Goal: Check status: Check status

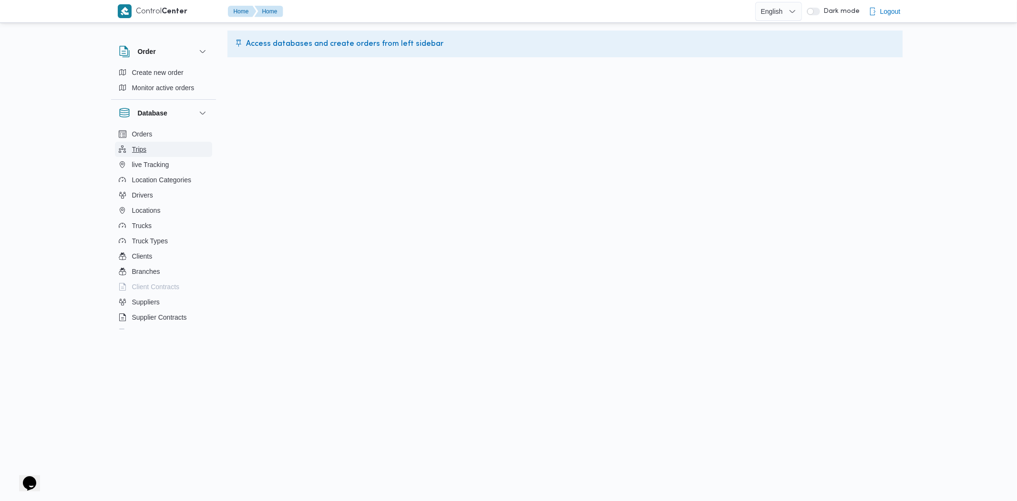
click at [148, 142] on button "Trips" at bounding box center [163, 149] width 97 height 15
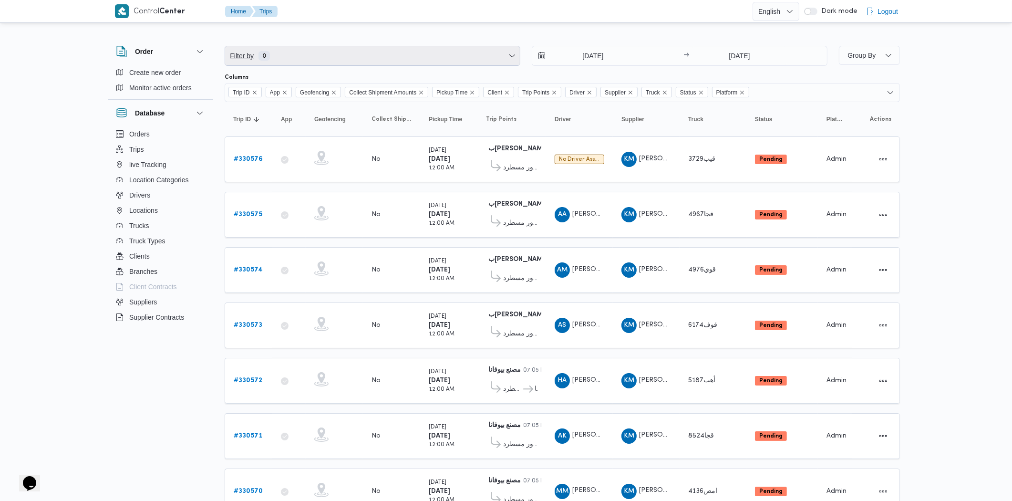
click at [344, 61] on span "Filter by 0" at bounding box center [372, 55] width 295 height 19
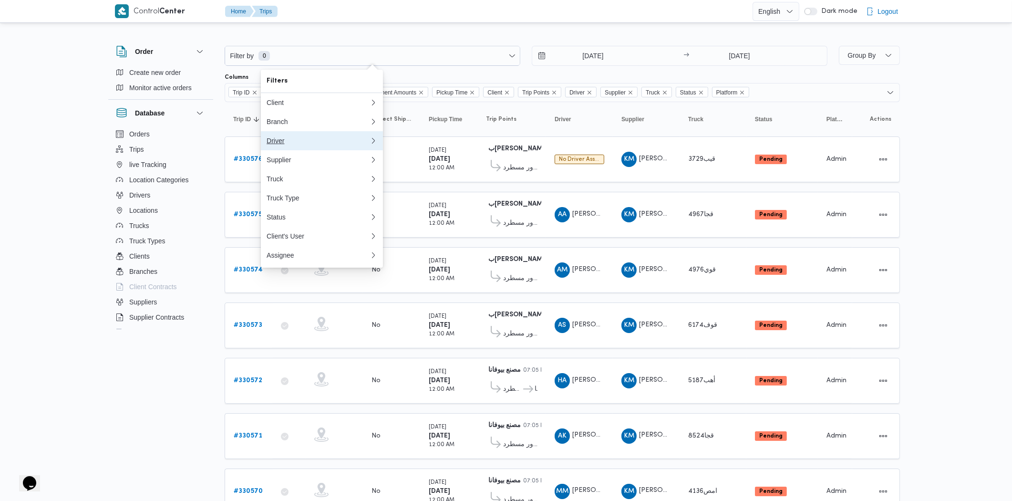
click at [294, 136] on button "Driver" at bounding box center [322, 140] width 122 height 19
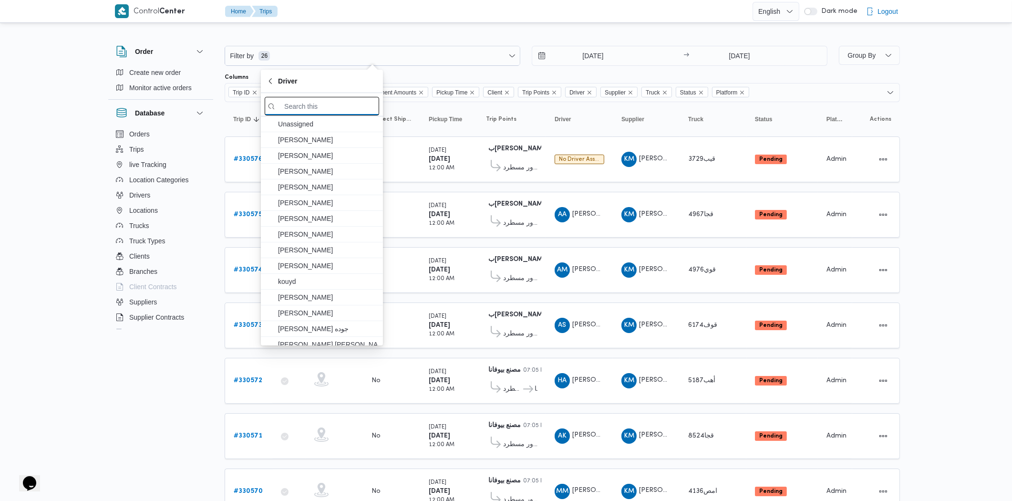
paste input "[DEMOGRAPHIC_DATA] [PERSON_NAME]"
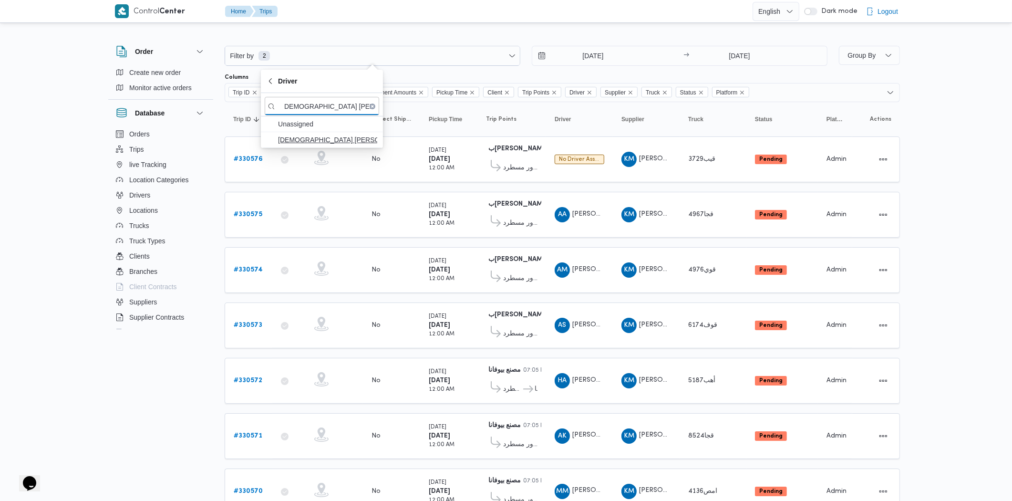
type input "[DEMOGRAPHIC_DATA] [PERSON_NAME]"
click at [337, 139] on span "[DEMOGRAPHIC_DATA] [PERSON_NAME]" at bounding box center [327, 139] width 99 height 11
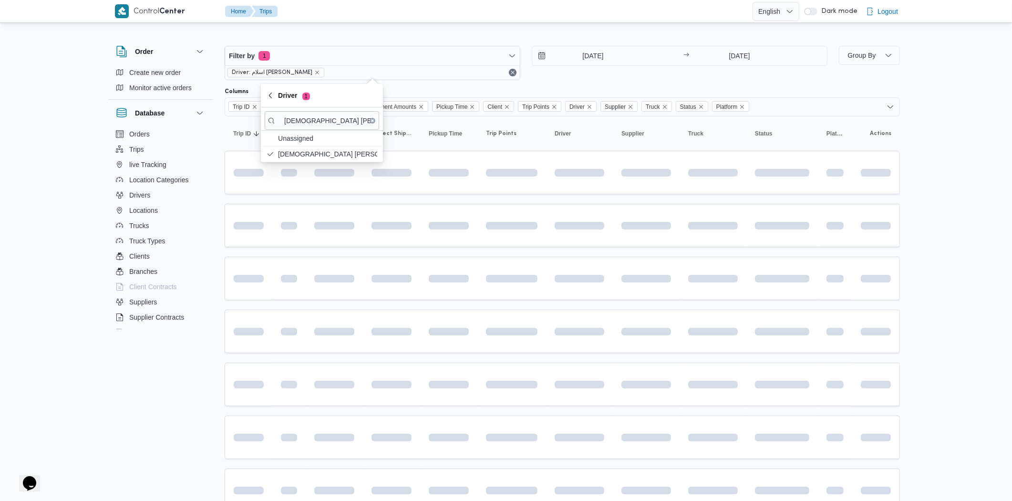
click at [628, 67] on div "[DATE] → [DATE]" at bounding box center [680, 63] width 296 height 34
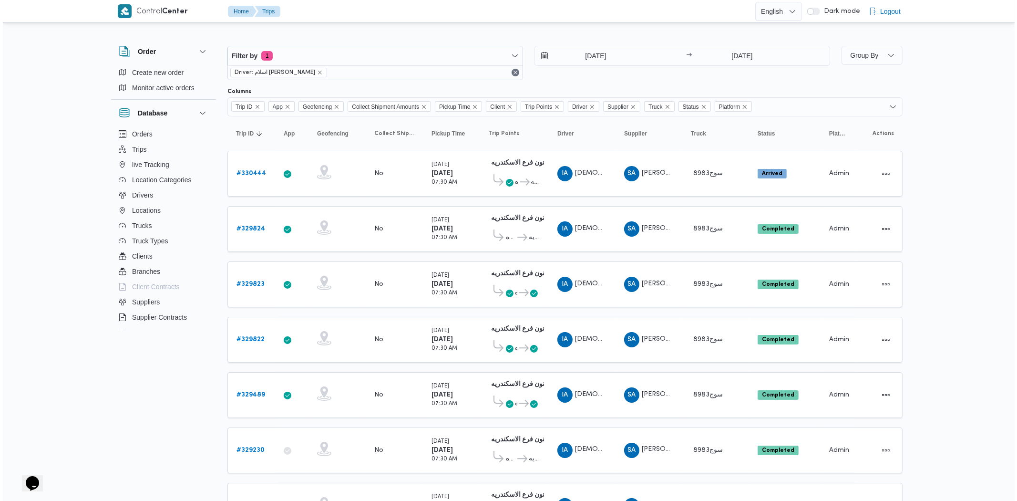
scroll to position [0, 2]
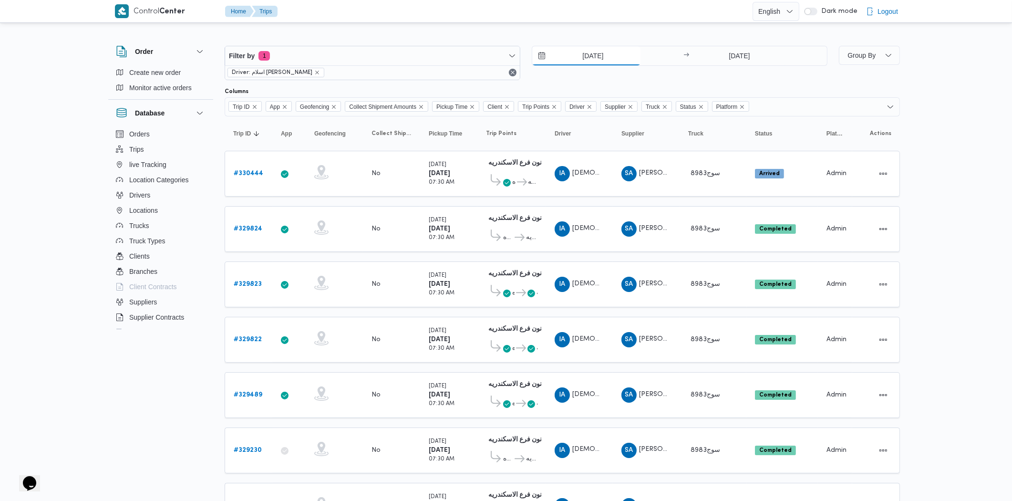
click at [628, 61] on input "[DATE]" at bounding box center [586, 55] width 108 height 19
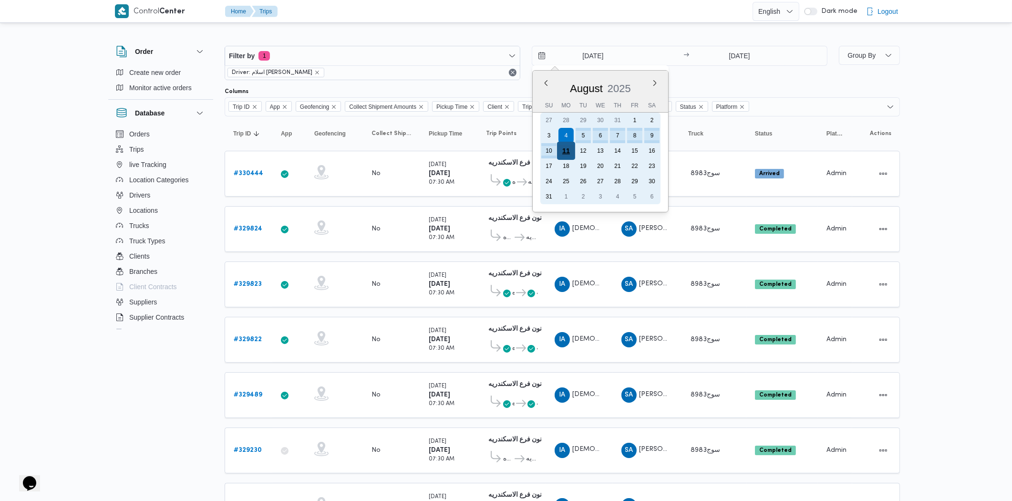
click at [561, 150] on div "11" at bounding box center [566, 151] width 18 height 18
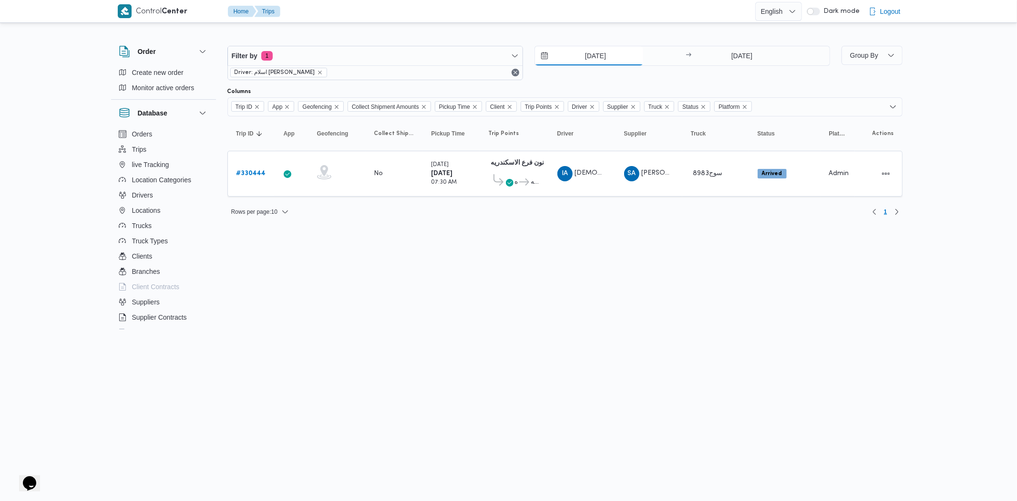
click at [587, 55] on input "[DATE]" at bounding box center [589, 55] width 108 height 19
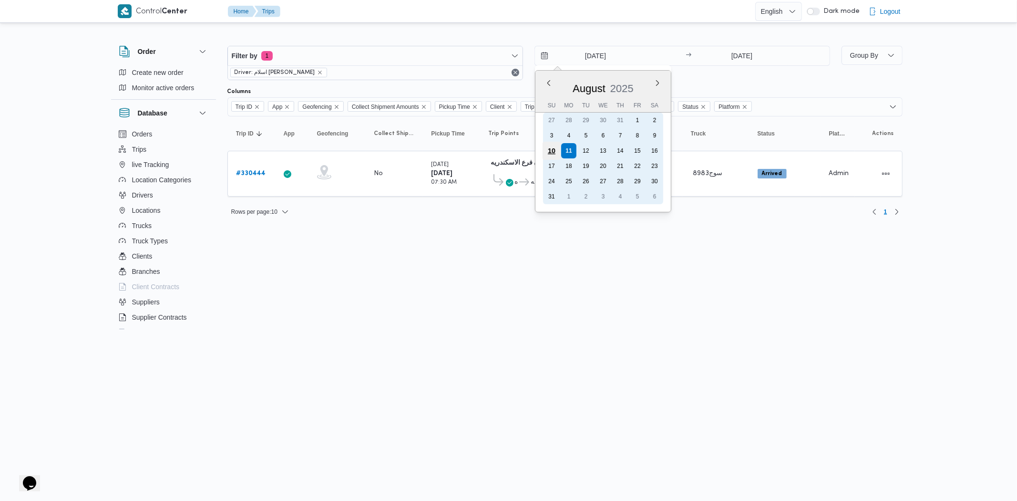
click at [552, 151] on div "10" at bounding box center [551, 151] width 18 height 18
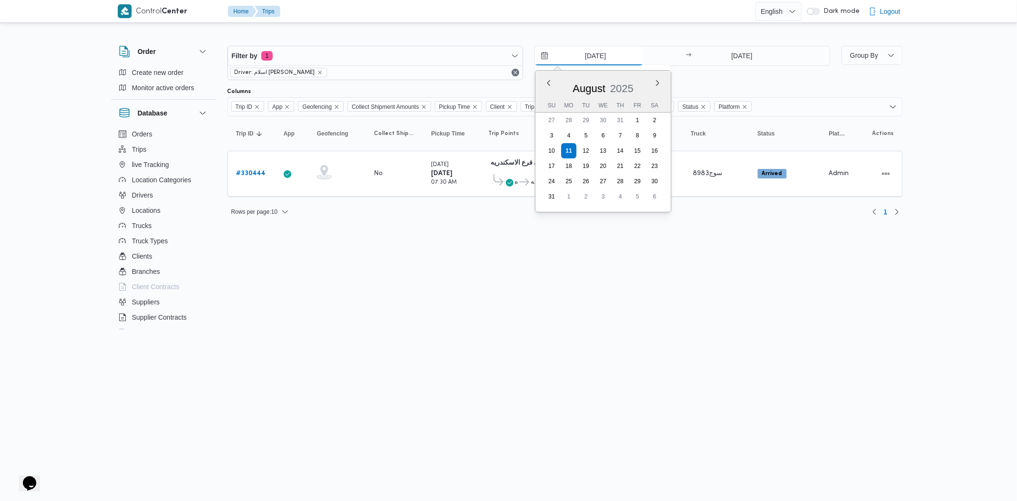
type input "[DATE]"
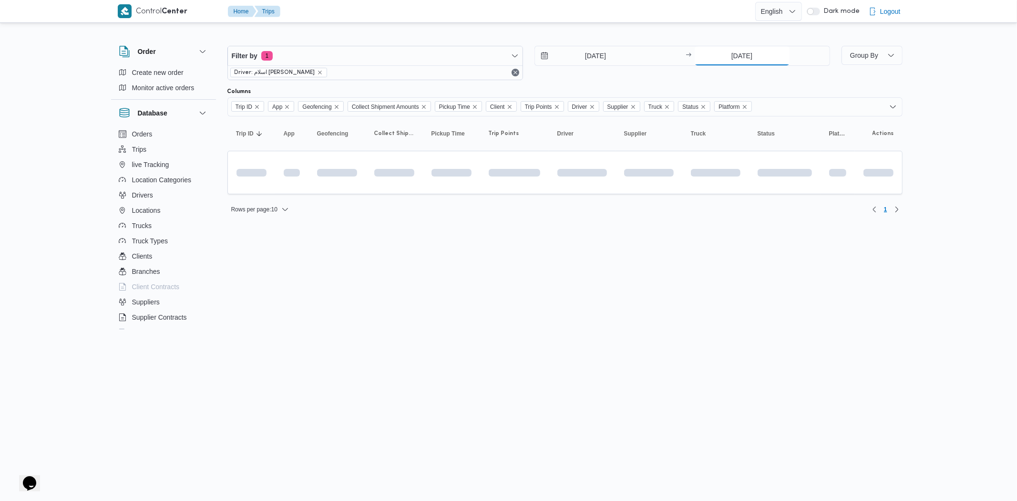
click at [762, 61] on input "[DATE]" at bounding box center [742, 55] width 95 height 19
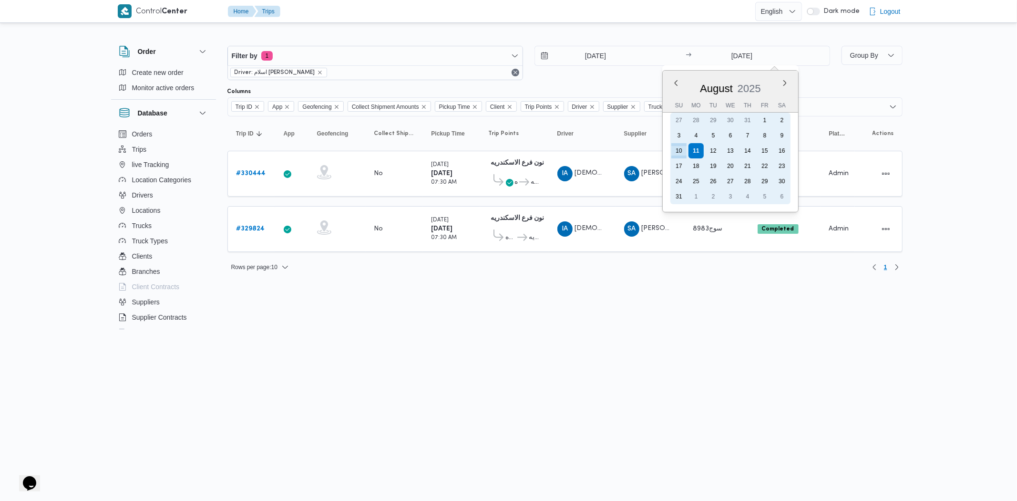
click at [679, 148] on div "10" at bounding box center [678, 150] width 15 height 15
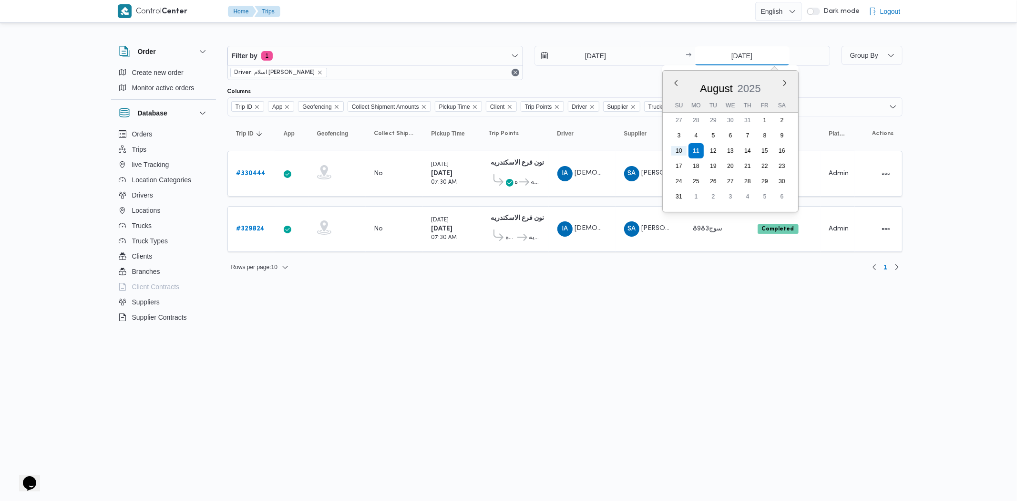
type input "[DATE]"
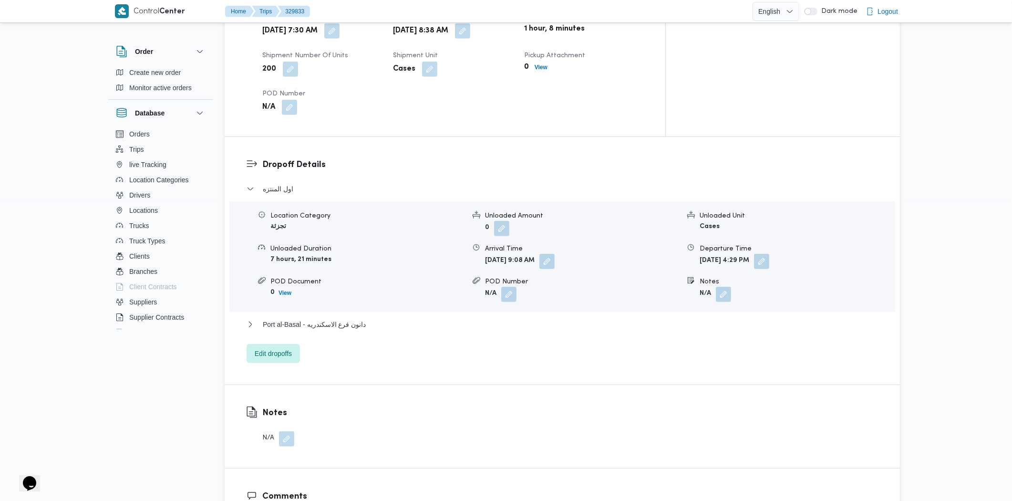
scroll to position [1335, 0]
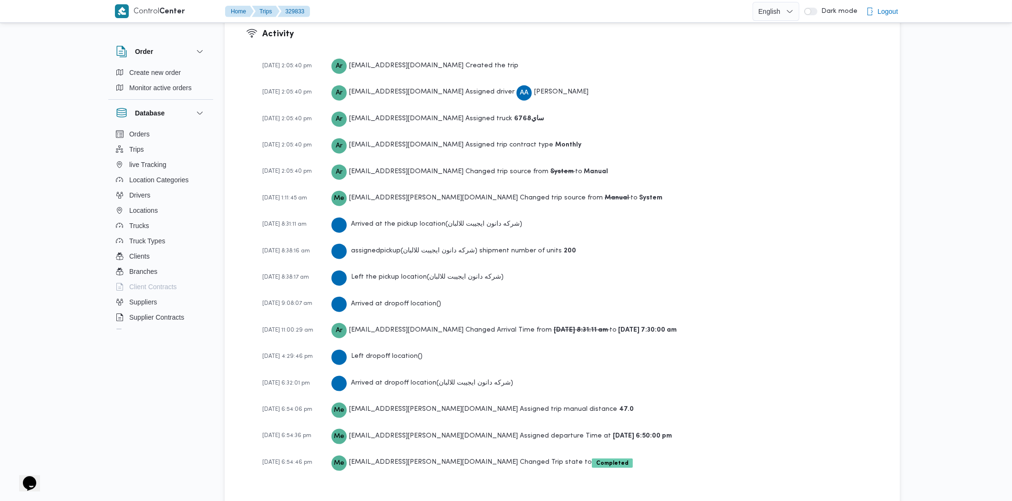
drag, startPoint x: 532, startPoint y: 206, endPoint x: 527, endPoint y: 295, distance: 88.3
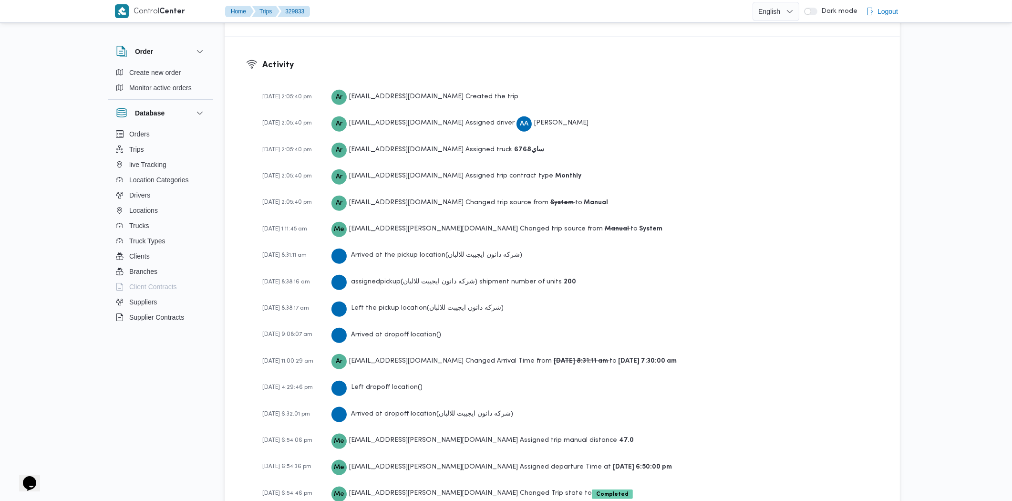
drag, startPoint x: 594, startPoint y: 276, endPoint x: 597, endPoint y: 259, distance: 17.0
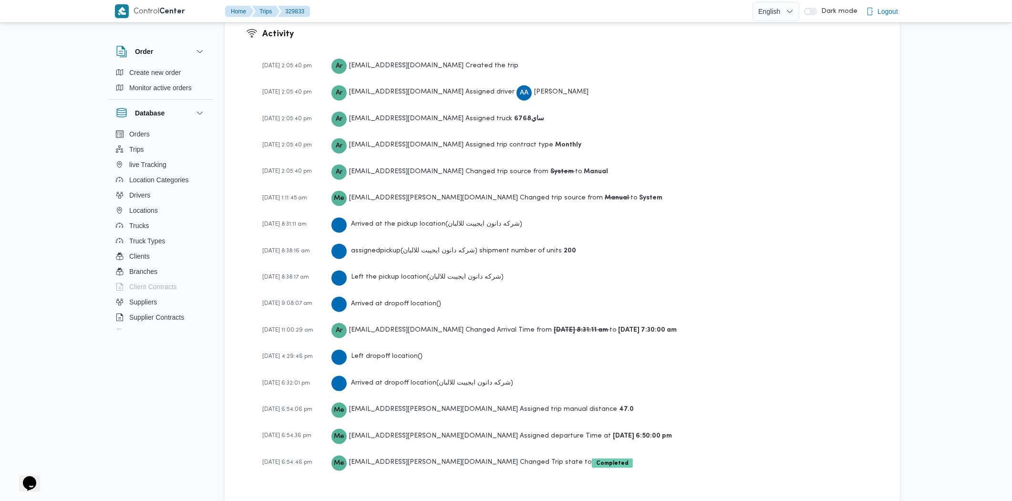
drag, startPoint x: 604, startPoint y: 266, endPoint x: 609, endPoint y: 288, distance: 23.6
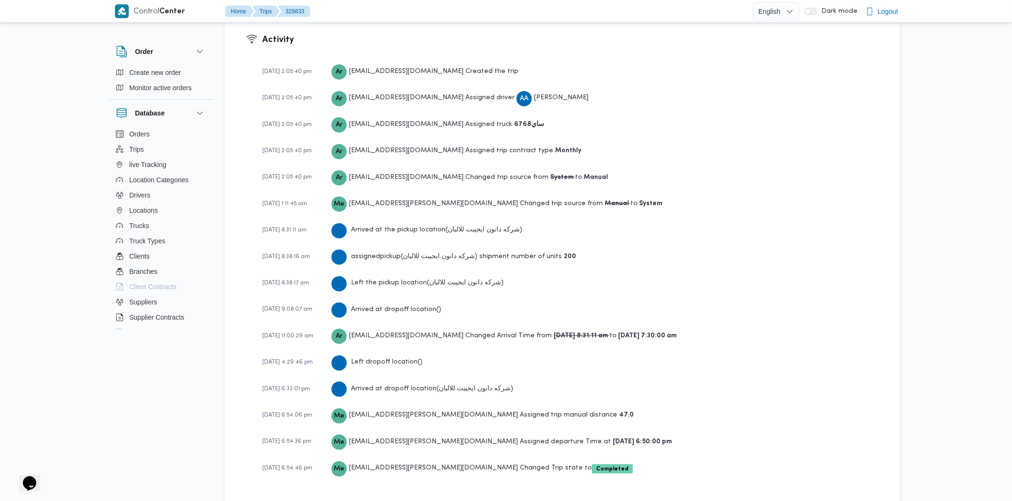
scroll to position [1326, 0]
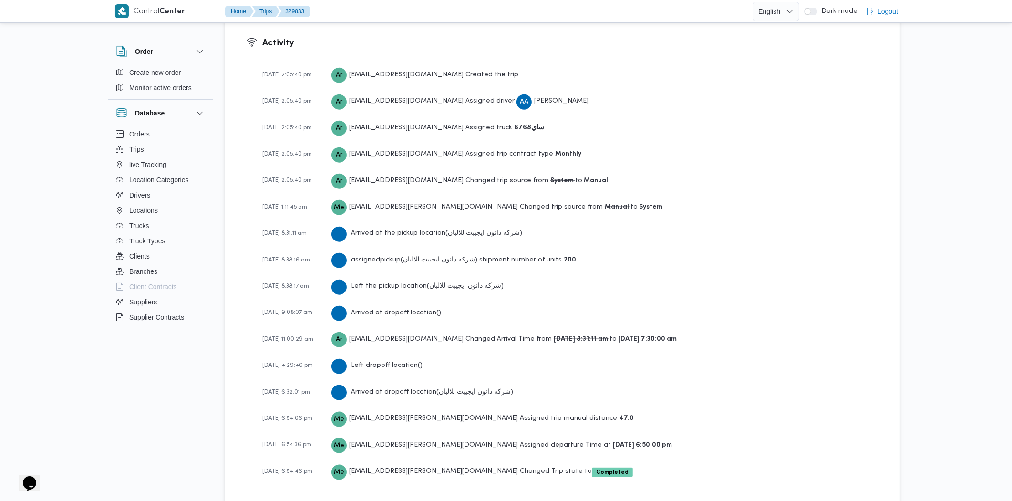
drag, startPoint x: 609, startPoint y: 288, endPoint x: 614, endPoint y: 276, distance: 13.6
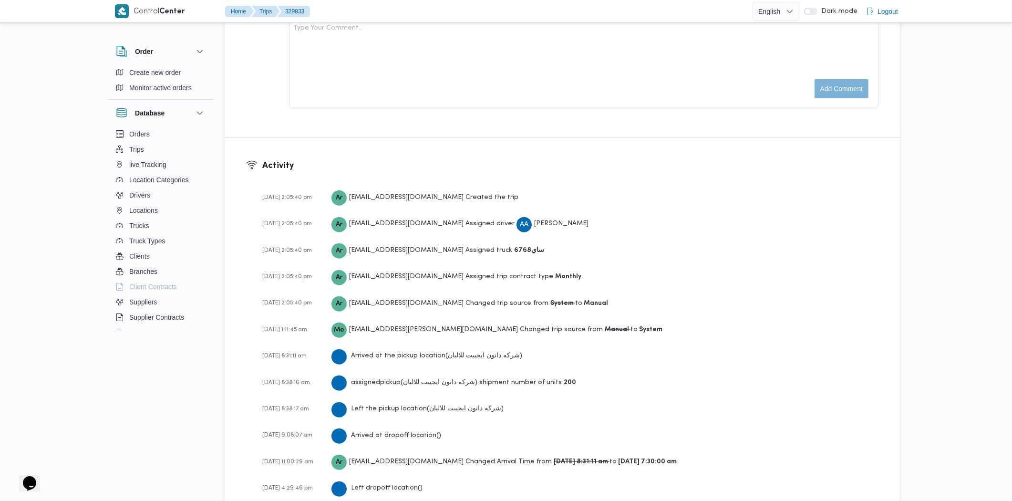
drag, startPoint x: 614, startPoint y: 276, endPoint x: 650, endPoint y: 228, distance: 59.9
